Goal: Check status: Check status

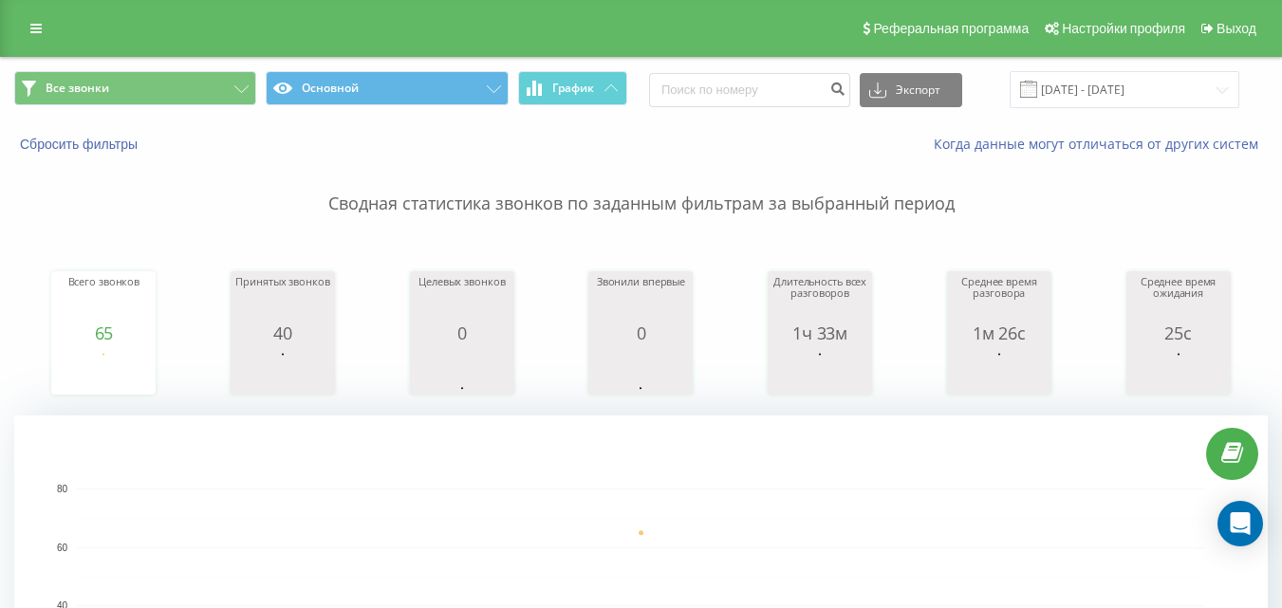
click at [1133, 113] on div "Все звонки Основной График Экспорт .csv .xls .xlsx [DATE] - [DATE]" at bounding box center [641, 90] width 1280 height 64
click at [1136, 92] on input "[DATE] - [DATE]" at bounding box center [1124, 89] width 230 height 37
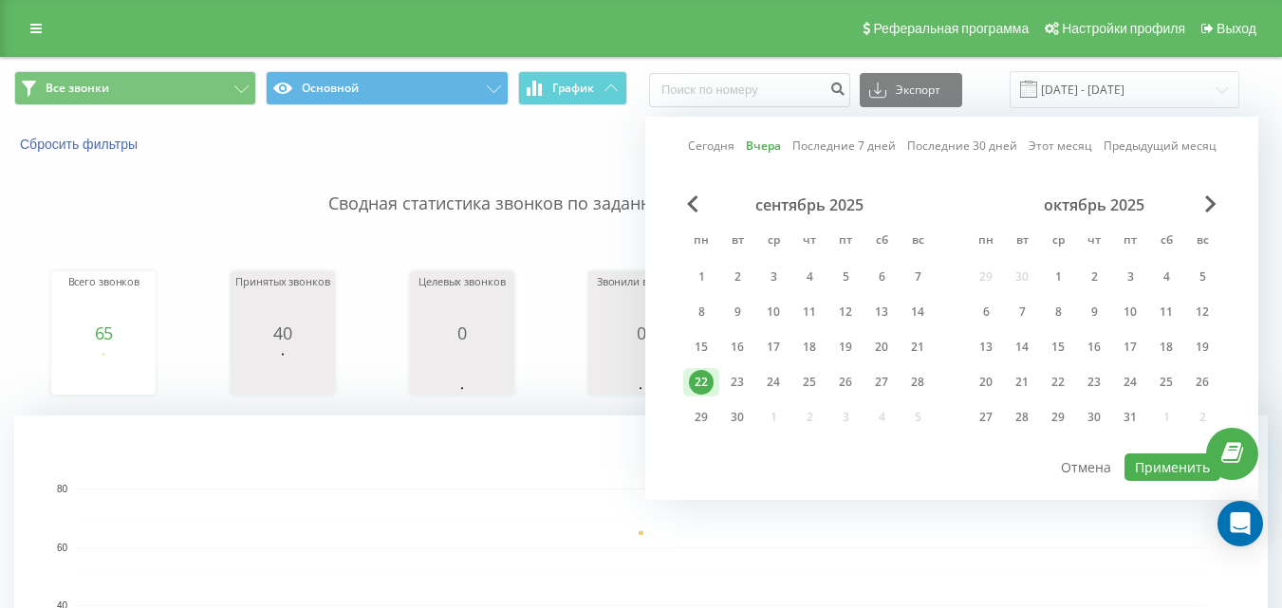
click at [484, 519] on rect "A chart." at bounding box center [641, 518] width 1128 height 1
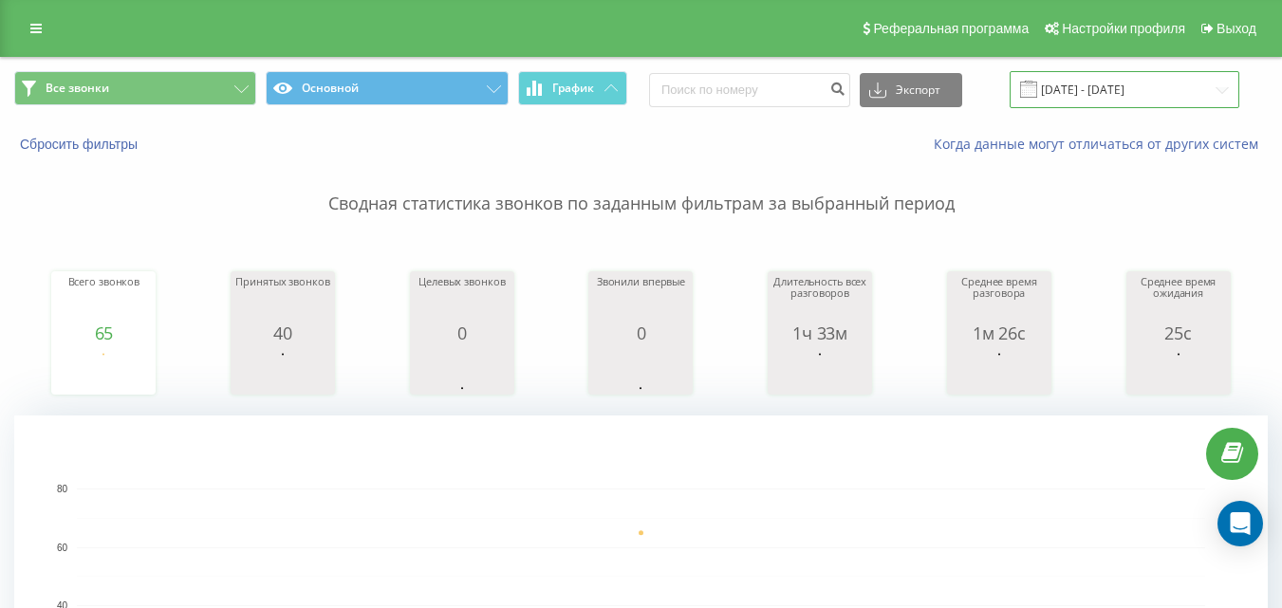
click at [1196, 96] on input "[DATE] - [DATE]" at bounding box center [1124, 89] width 230 height 37
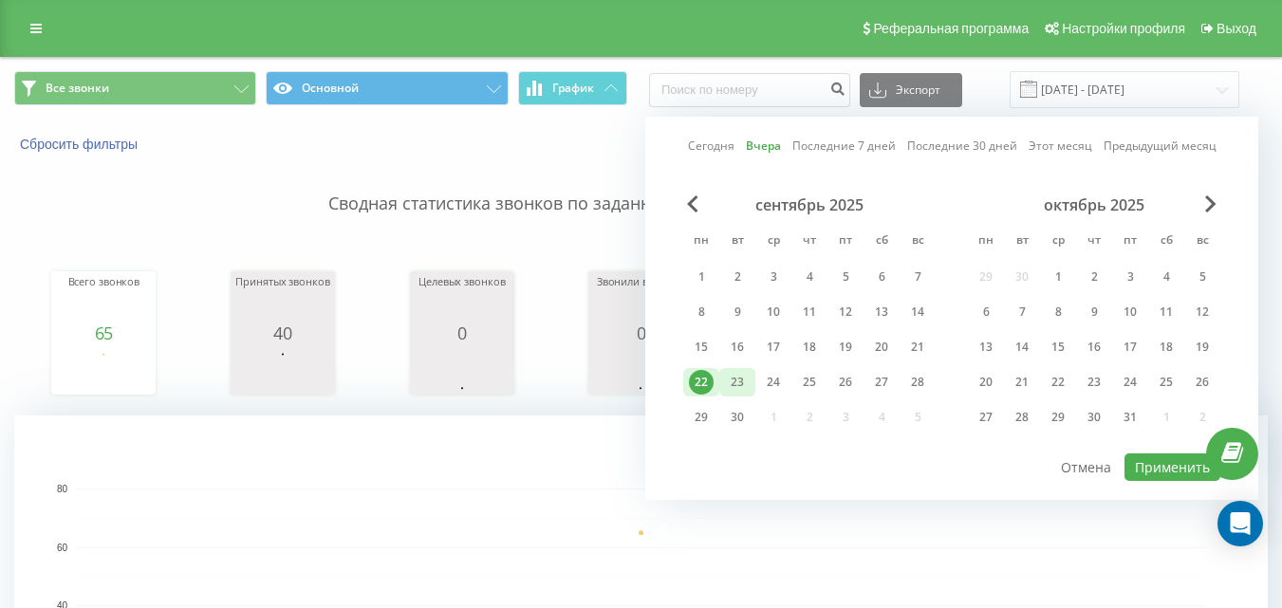
click at [750, 383] on div "23" at bounding box center [737, 382] width 36 height 28
click at [1185, 465] on button "Применить" at bounding box center [1172, 467] width 96 height 28
type input "[DATE] - [DATE]"
